Goal: Check status: Check status

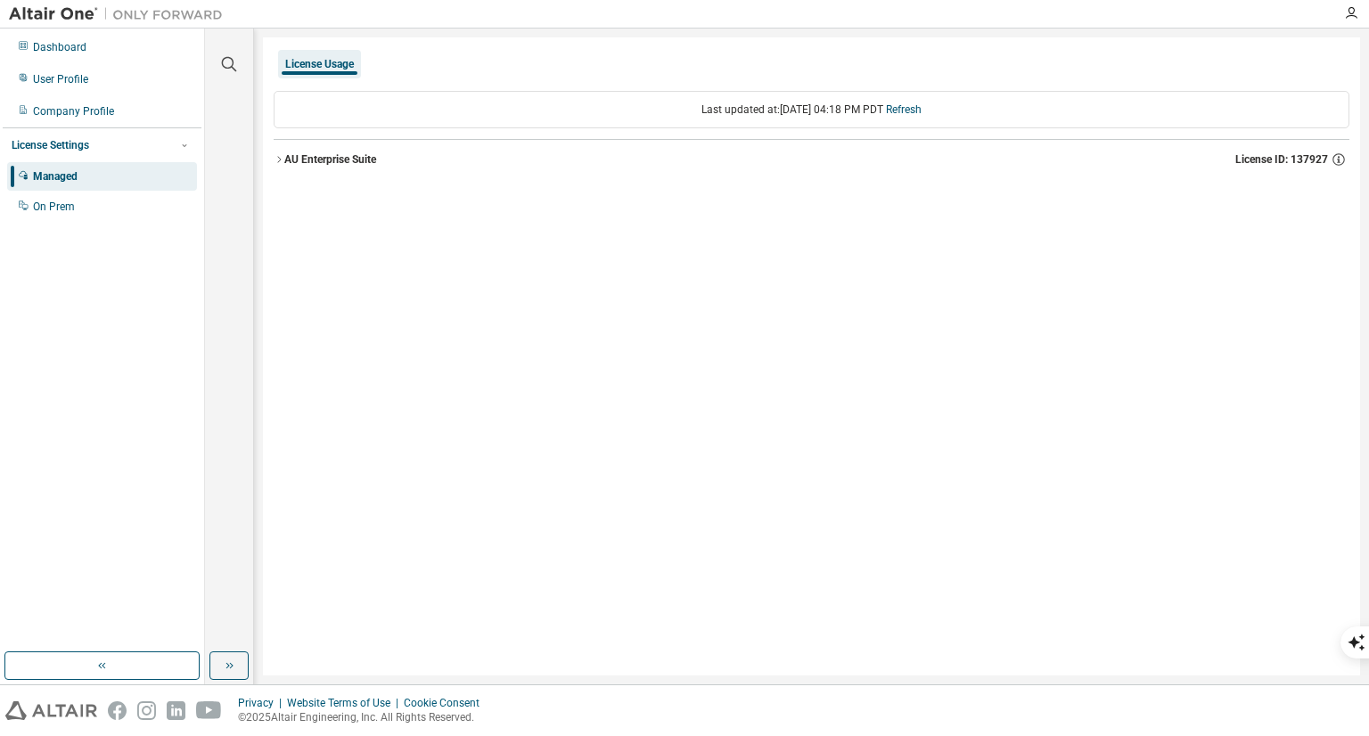
click at [279, 160] on icon "button" at bounding box center [279, 159] width 4 height 6
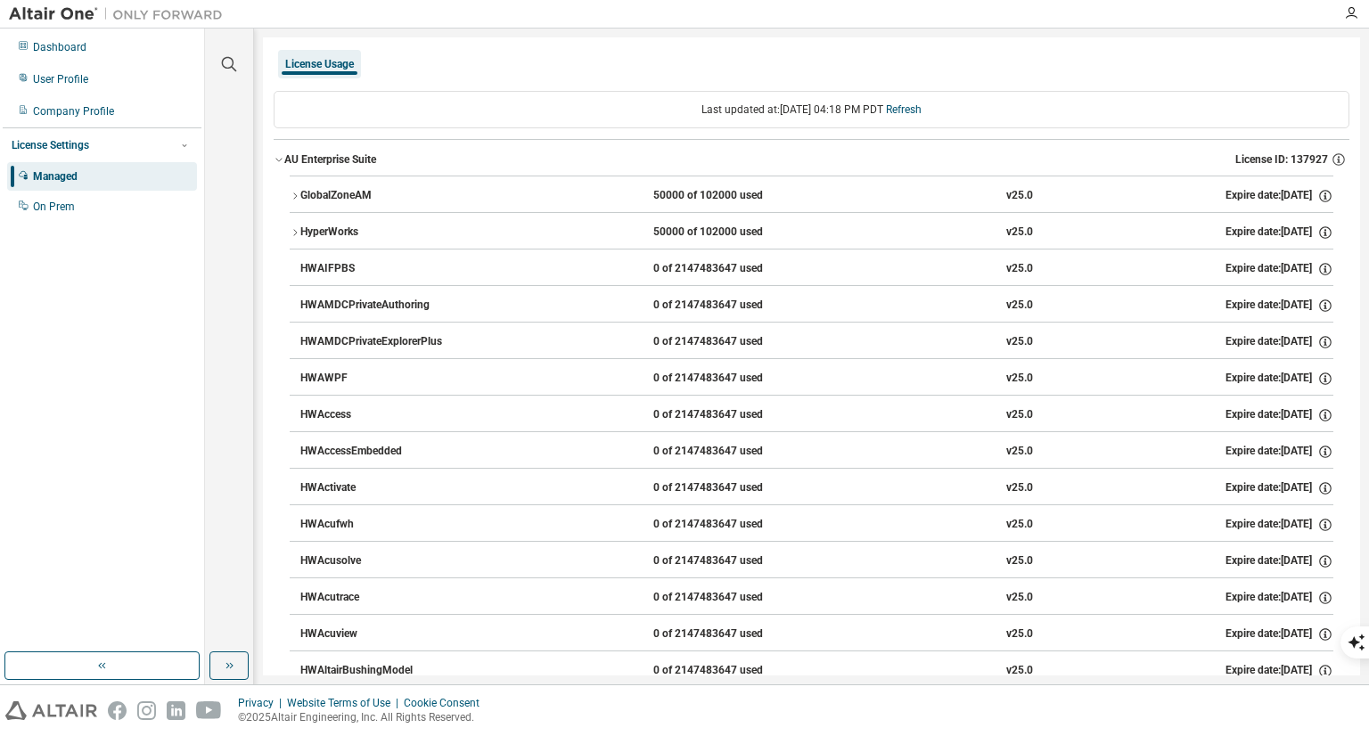
click at [290, 196] on icon "button" at bounding box center [295, 196] width 11 height 11
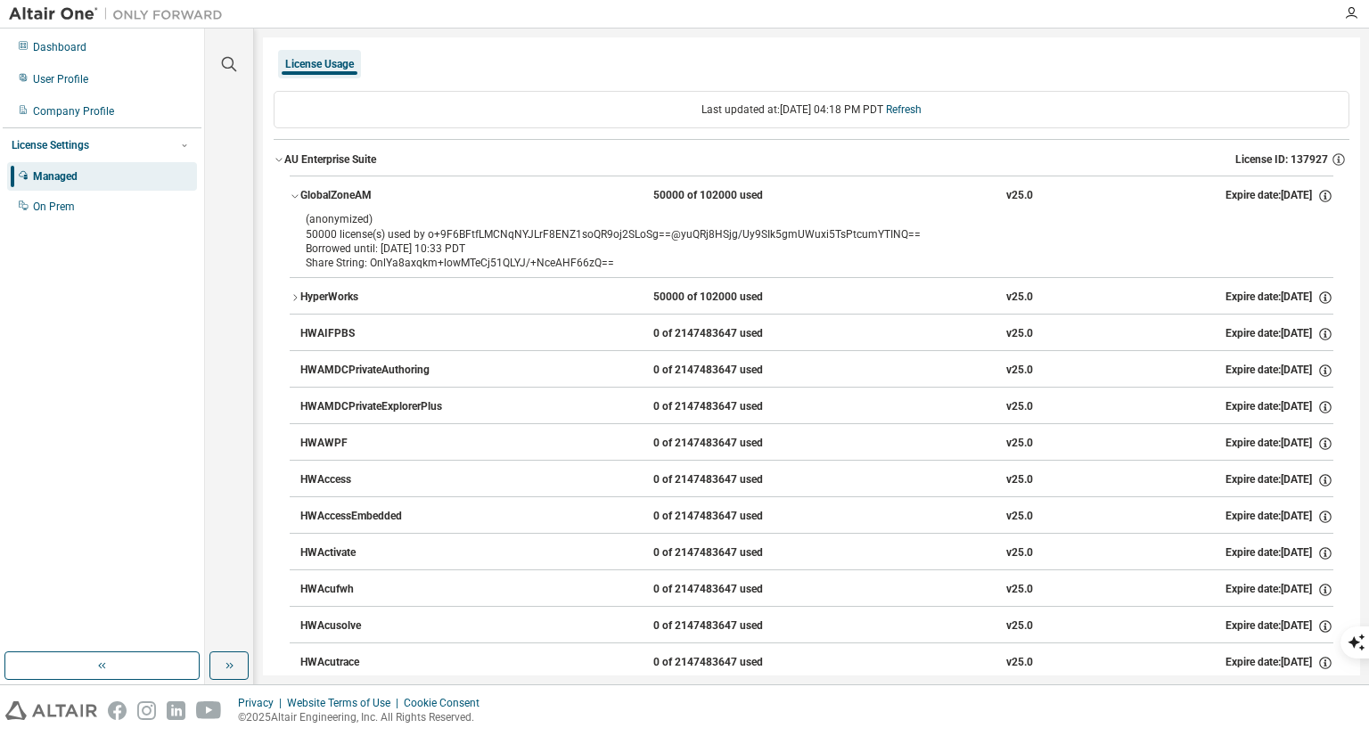
click at [296, 295] on icon "button" at bounding box center [295, 297] width 11 height 11
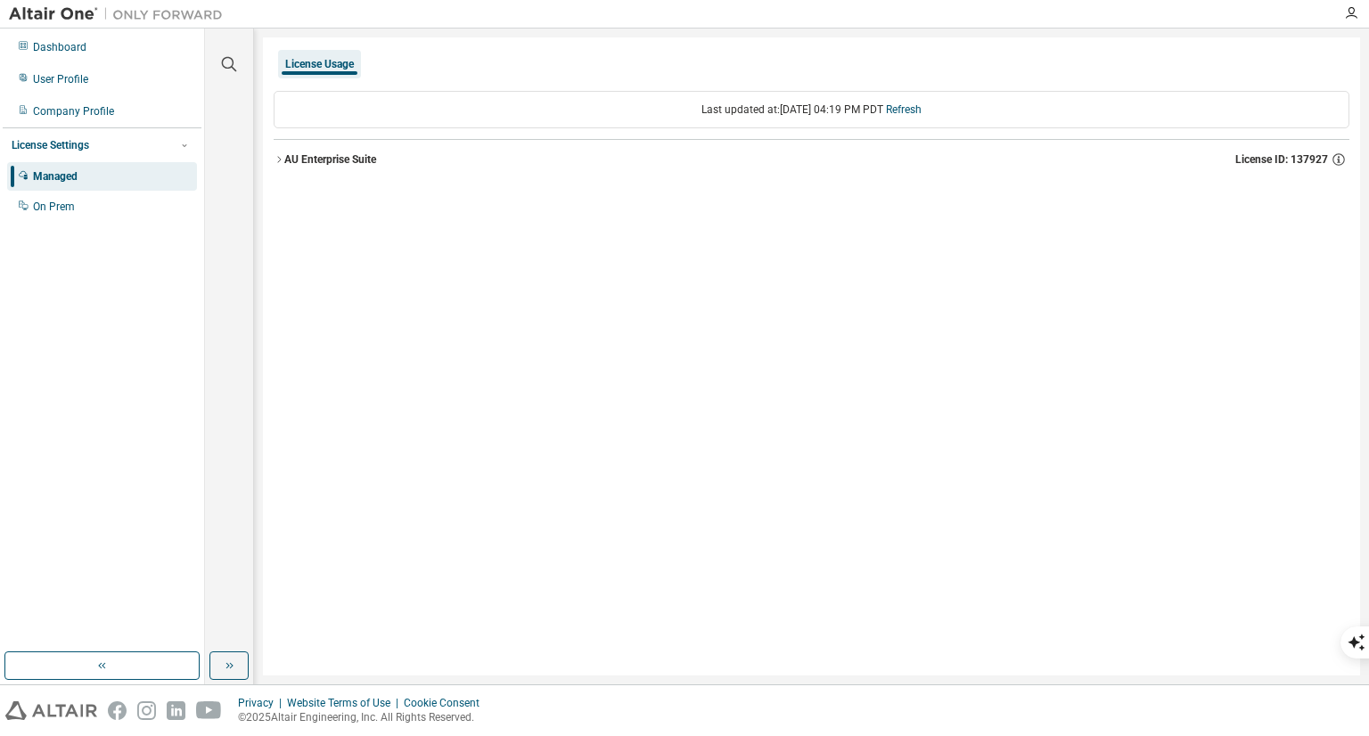
click at [331, 154] on div "AU Enterprise Suite" at bounding box center [330, 159] width 92 height 14
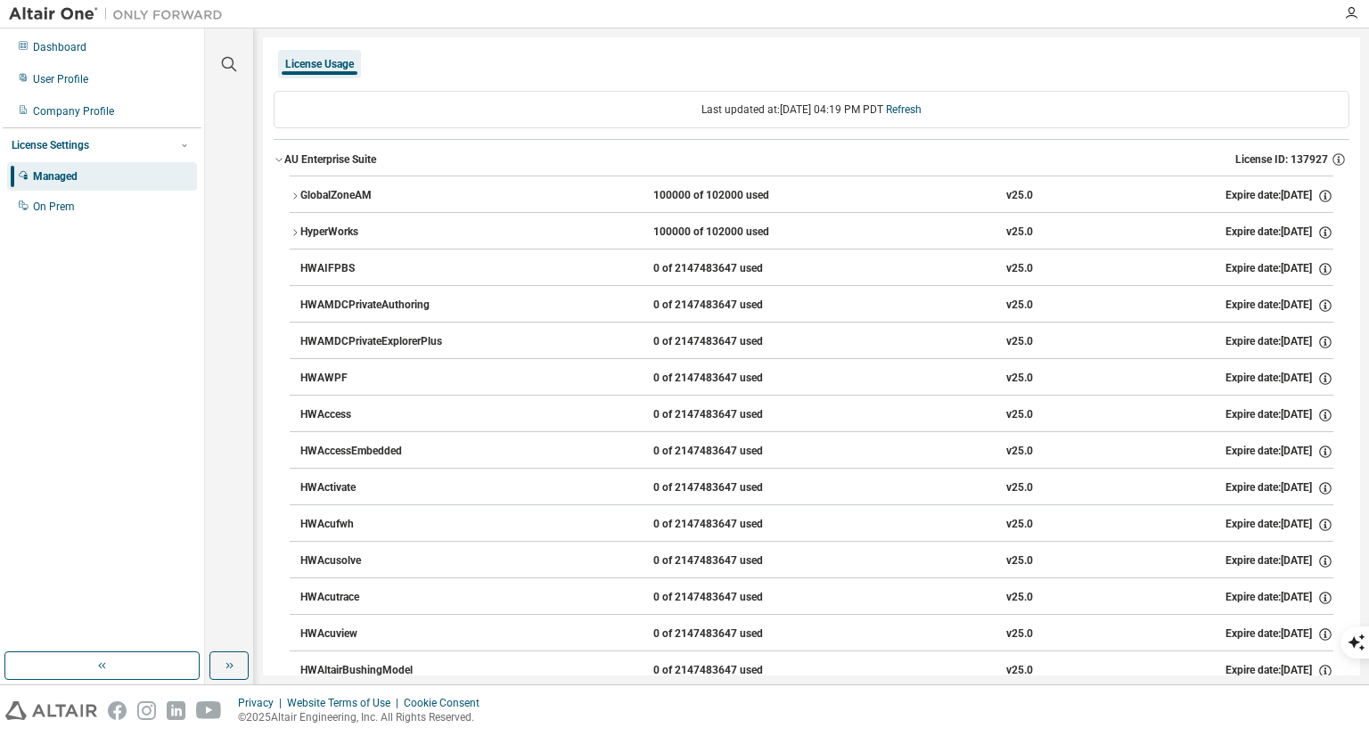
click at [305, 190] on div "GlobalZoneAM" at bounding box center [380, 196] width 160 height 16
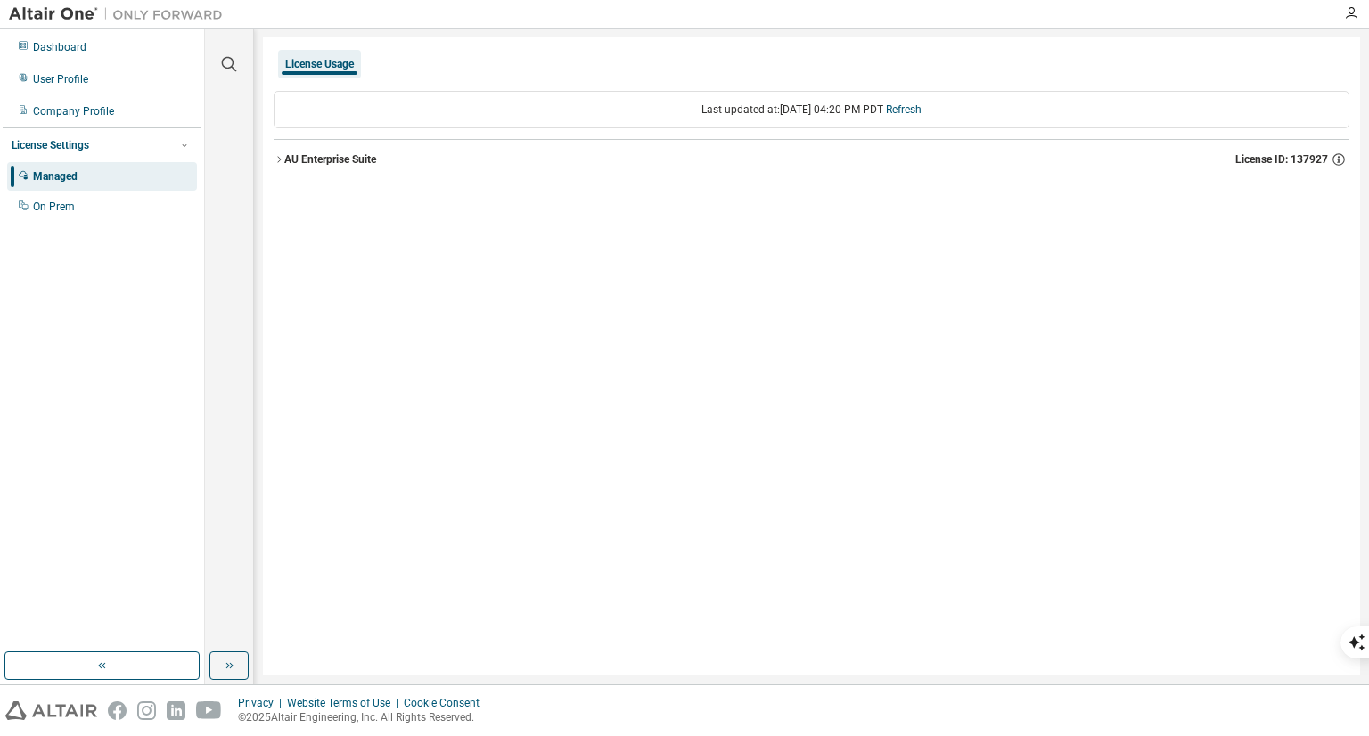
click at [399, 175] on button "AU Enterprise Suite License ID: 137927" at bounding box center [812, 159] width 1076 height 39
click at [921, 103] on link "Refresh" at bounding box center [904, 109] width 36 height 12
click at [327, 156] on div "AU Enterprise Suite" at bounding box center [330, 159] width 92 height 14
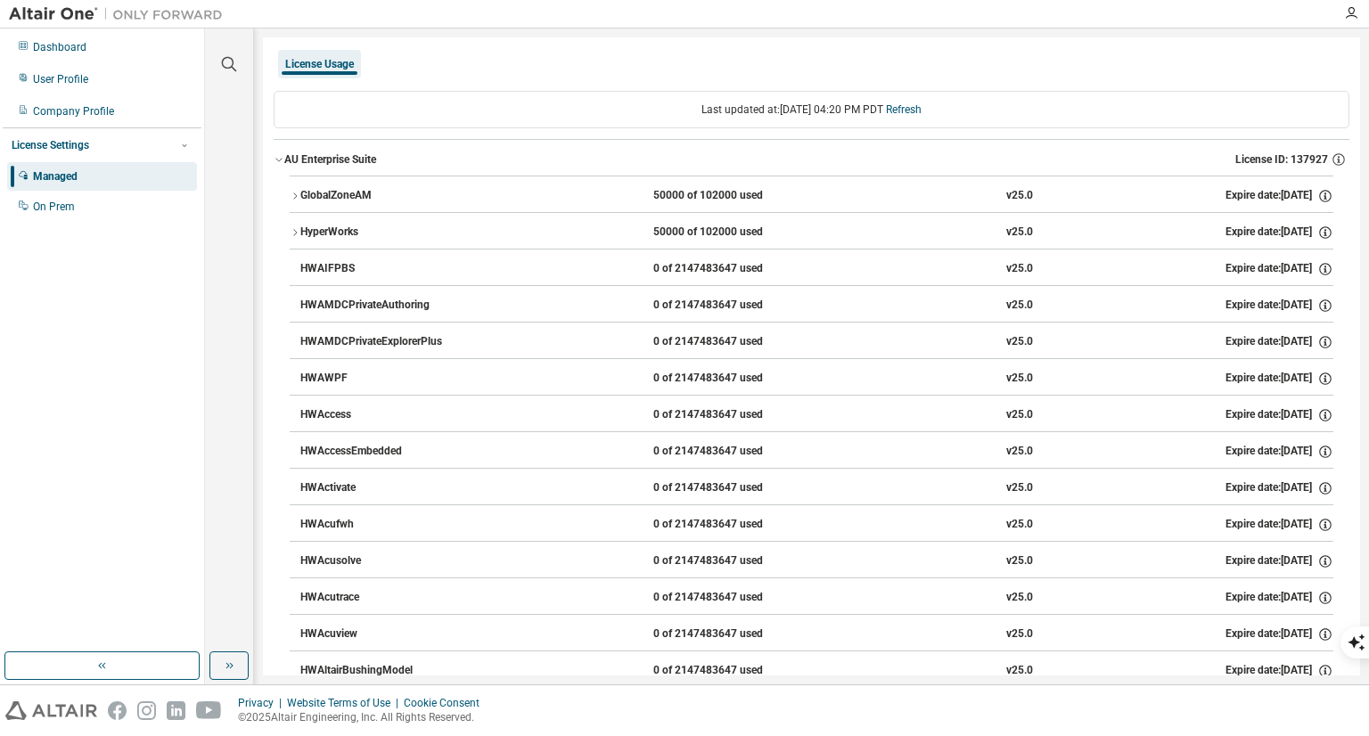
click at [385, 200] on div "GlobalZoneAM" at bounding box center [380, 196] width 160 height 16
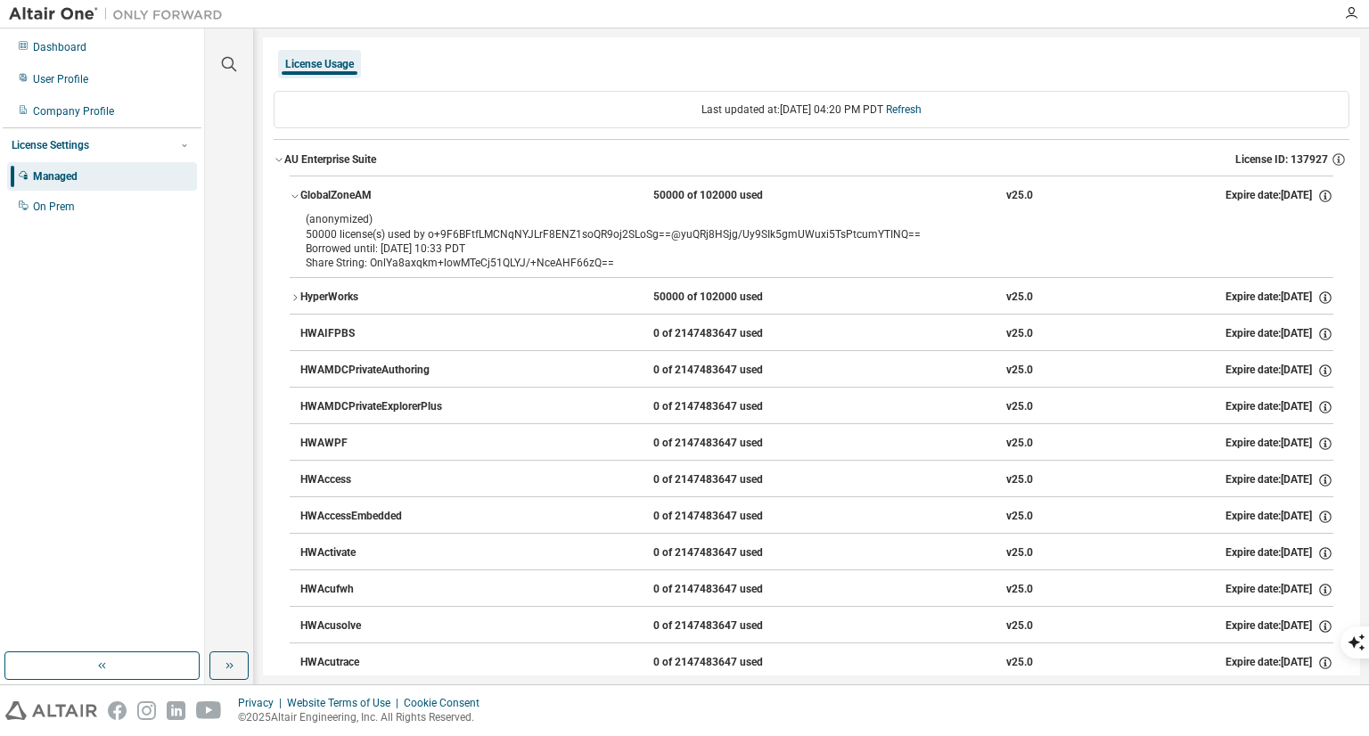
click at [602, 249] on div "Borrowed until: [DATE] 10:33 PDT" at bounding box center [790, 248] width 969 height 14
click at [914, 108] on link "Refresh" at bounding box center [904, 109] width 36 height 12
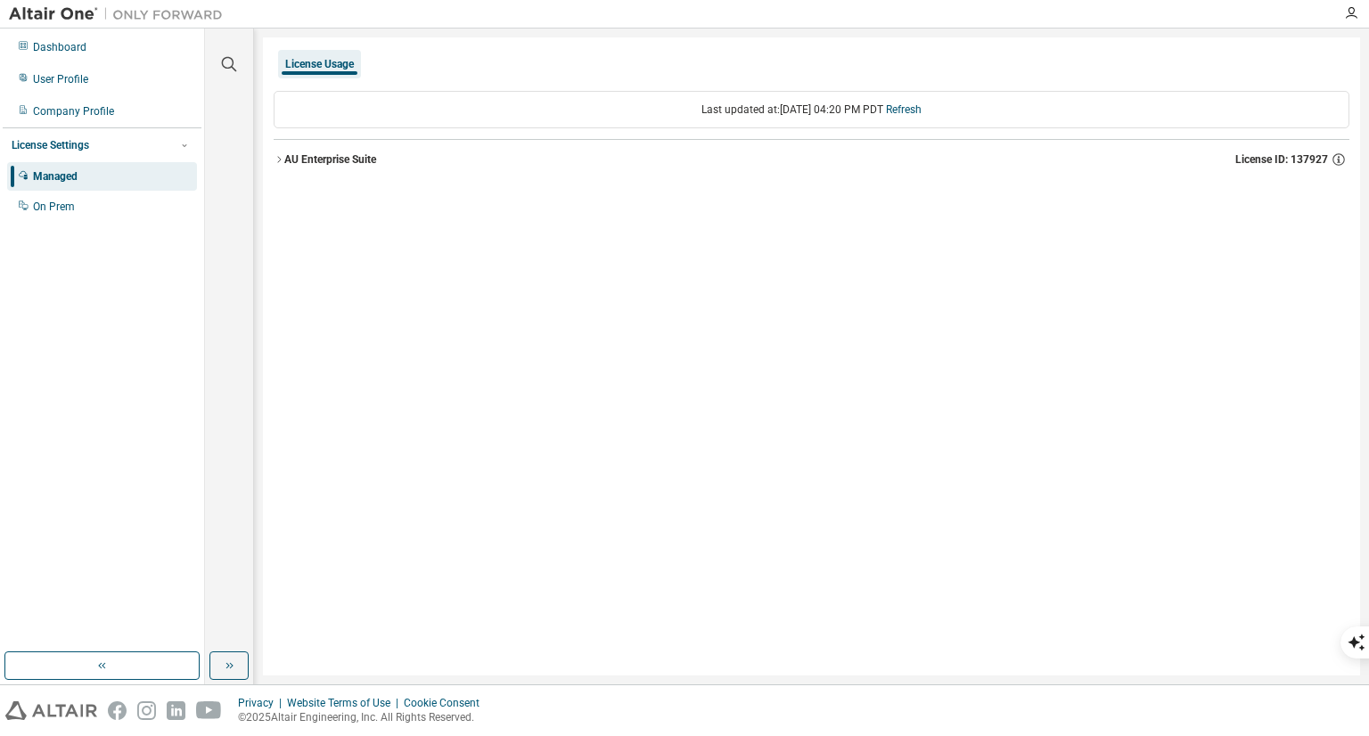
click at [381, 165] on div "AU Enterprise Suite License ID: 137927" at bounding box center [816, 159] width 1065 height 16
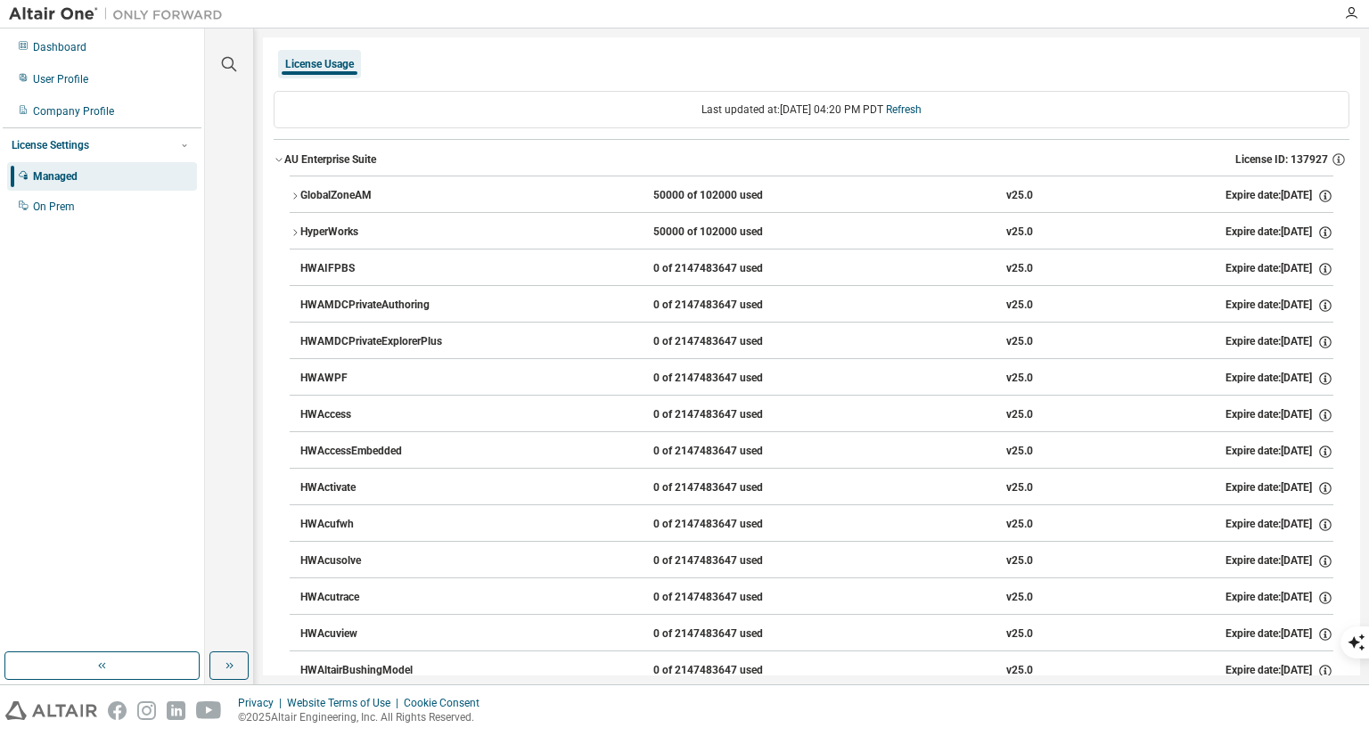
click at [454, 226] on div "HyperWorks" at bounding box center [380, 233] width 160 height 16
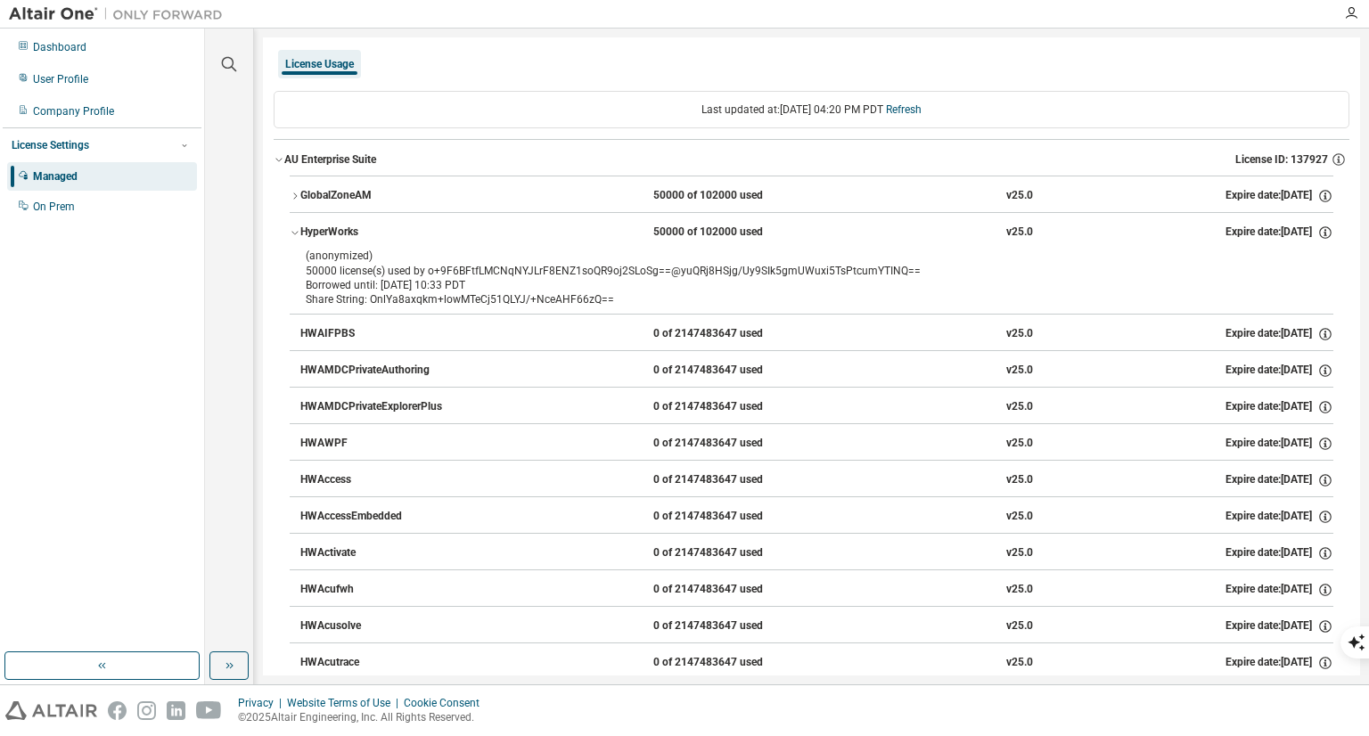
click at [583, 292] on div "Share String: OnlYa8axqkm+lowMTeCj51QLYJ/+NceAHF66zQ==" at bounding box center [790, 299] width 969 height 14
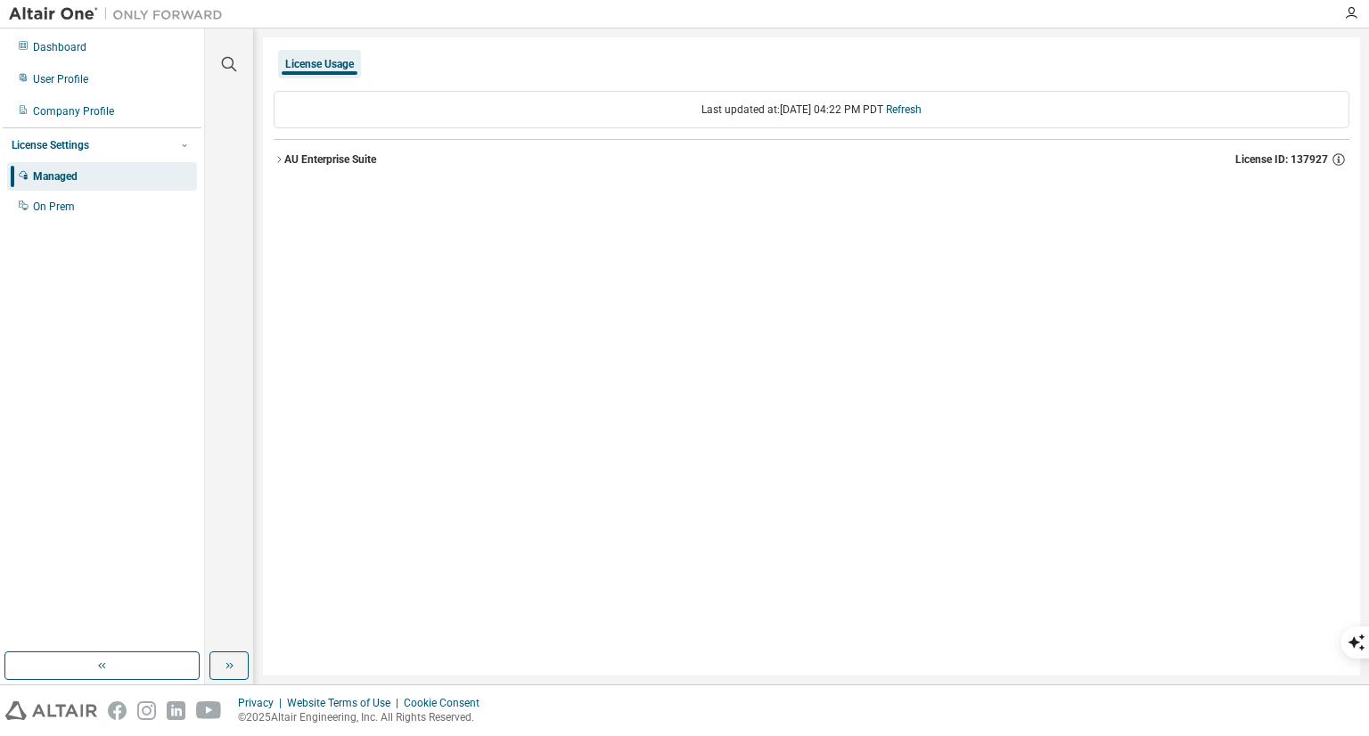
click at [392, 151] on div "AU Enterprise Suite License ID: 137927" at bounding box center [816, 159] width 1065 height 16
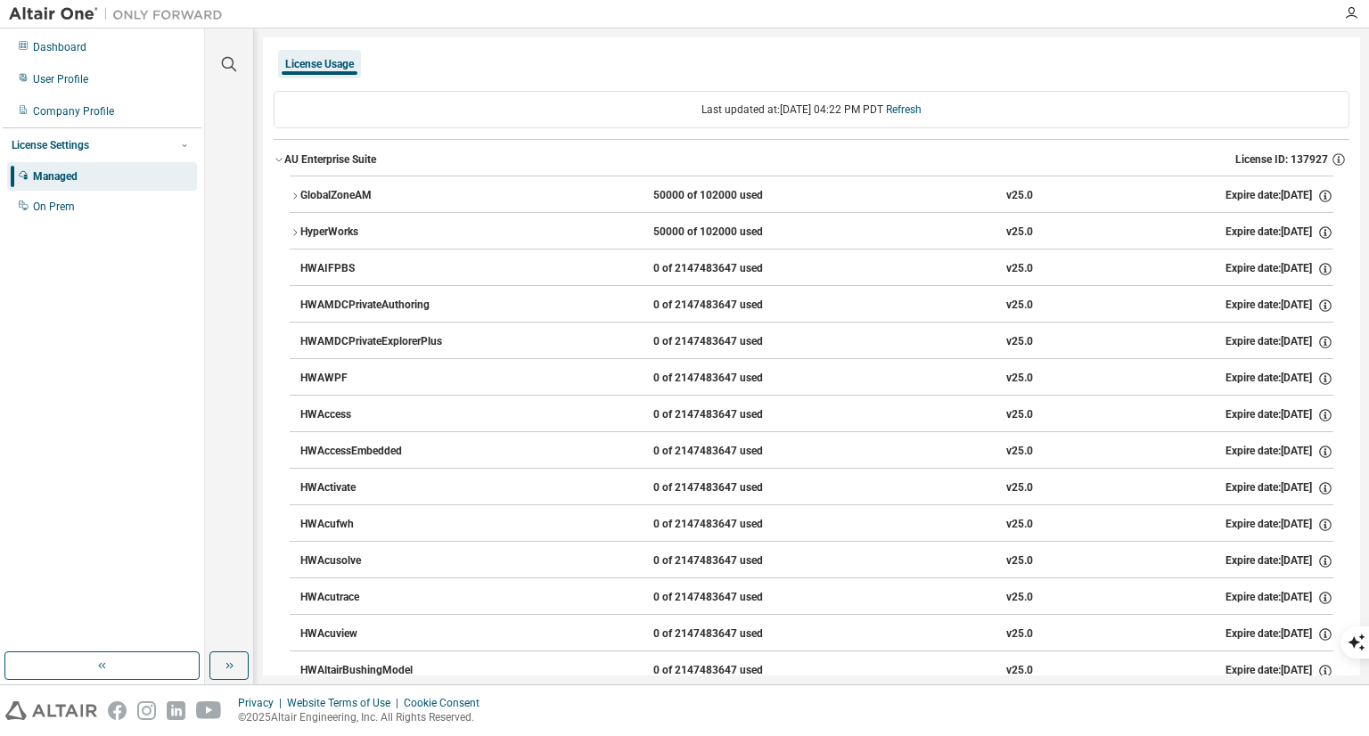
click at [706, 231] on div "50000 of 102000 used" at bounding box center [733, 233] width 160 height 16
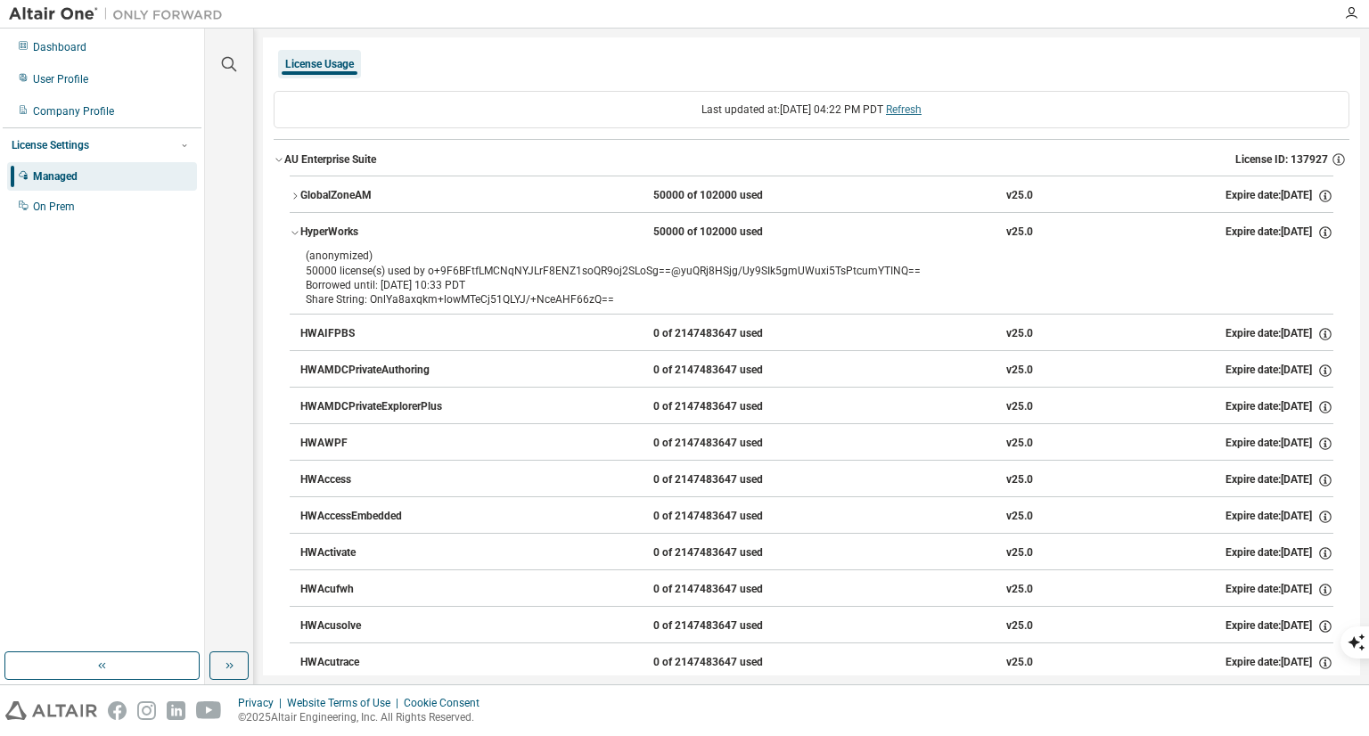
click at [920, 105] on link "Refresh" at bounding box center [904, 109] width 36 height 12
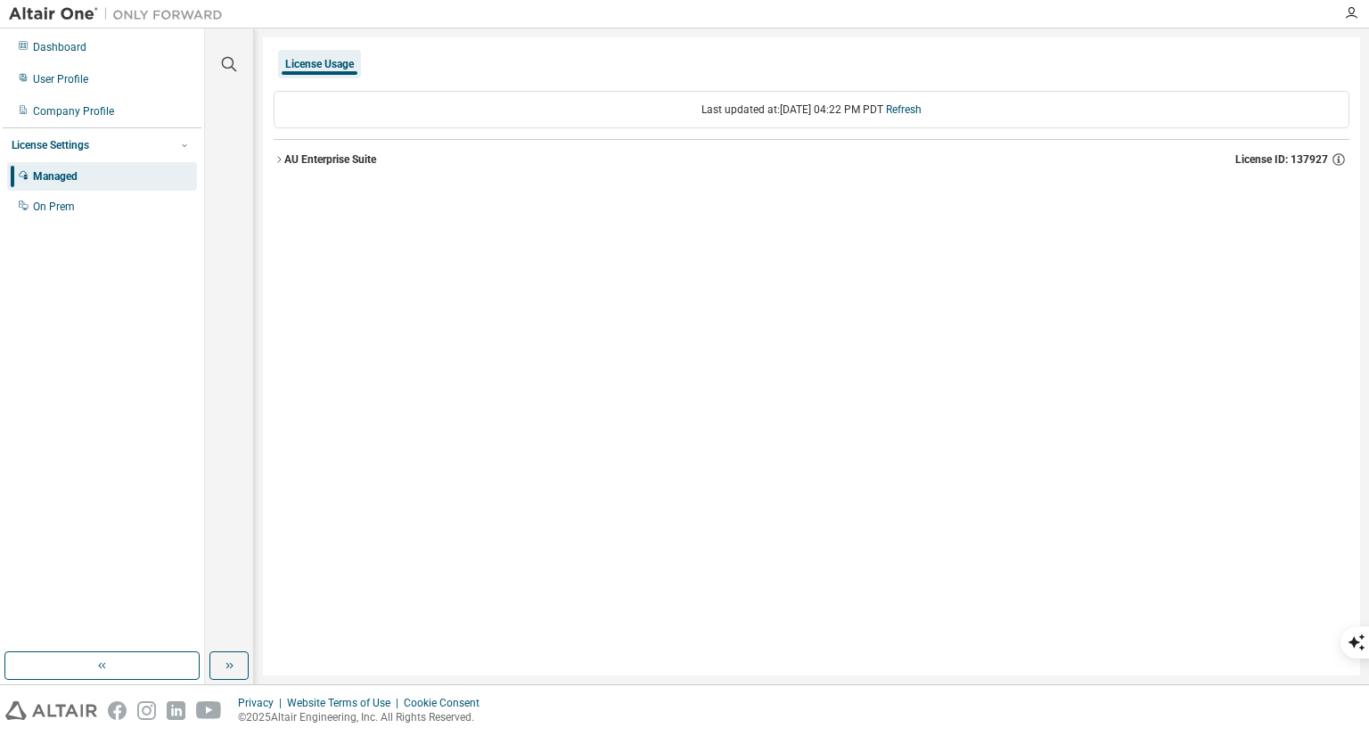
click at [426, 165] on div "AU Enterprise Suite License ID: 137927" at bounding box center [816, 159] width 1065 height 16
click at [425, 162] on div "AU Enterprise Suite License ID: 137927" at bounding box center [816, 159] width 1065 height 16
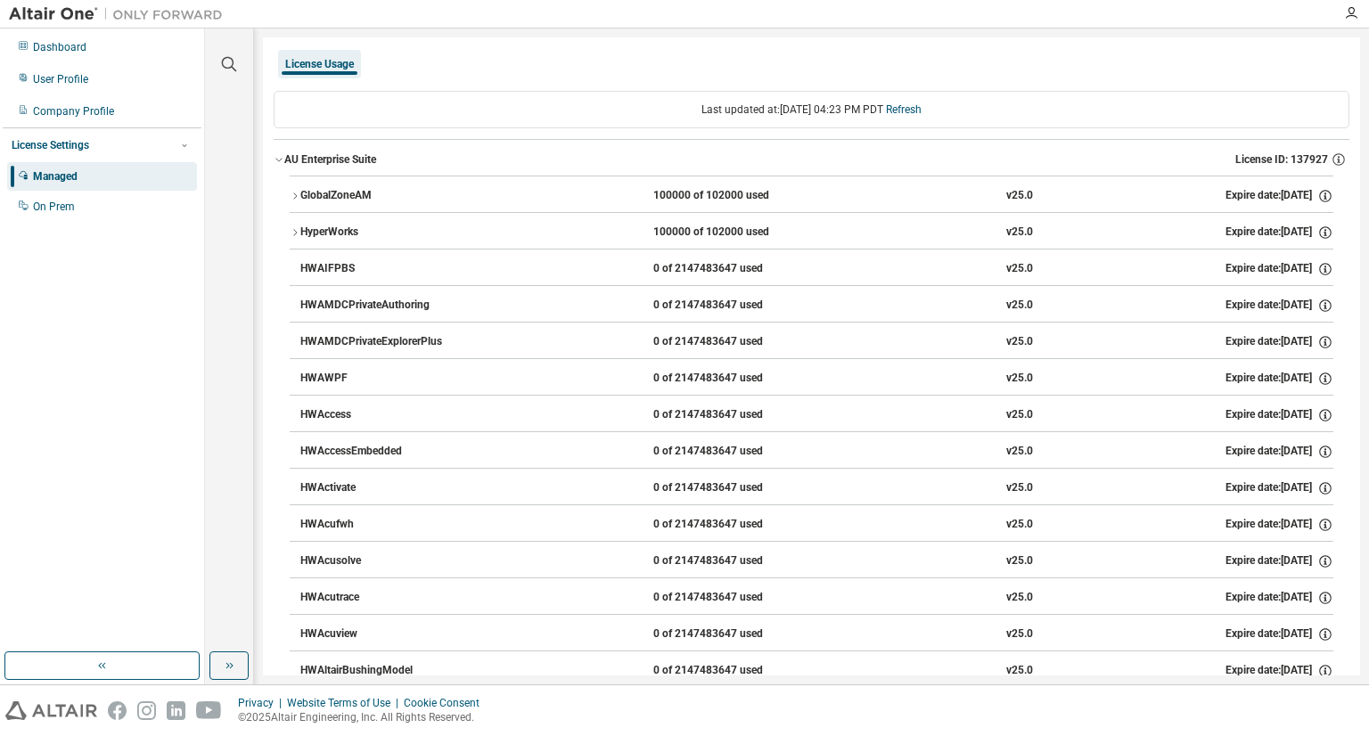
click at [435, 199] on div "GlobalZoneAM" at bounding box center [380, 196] width 160 height 16
